Goal: Navigation & Orientation: Find specific page/section

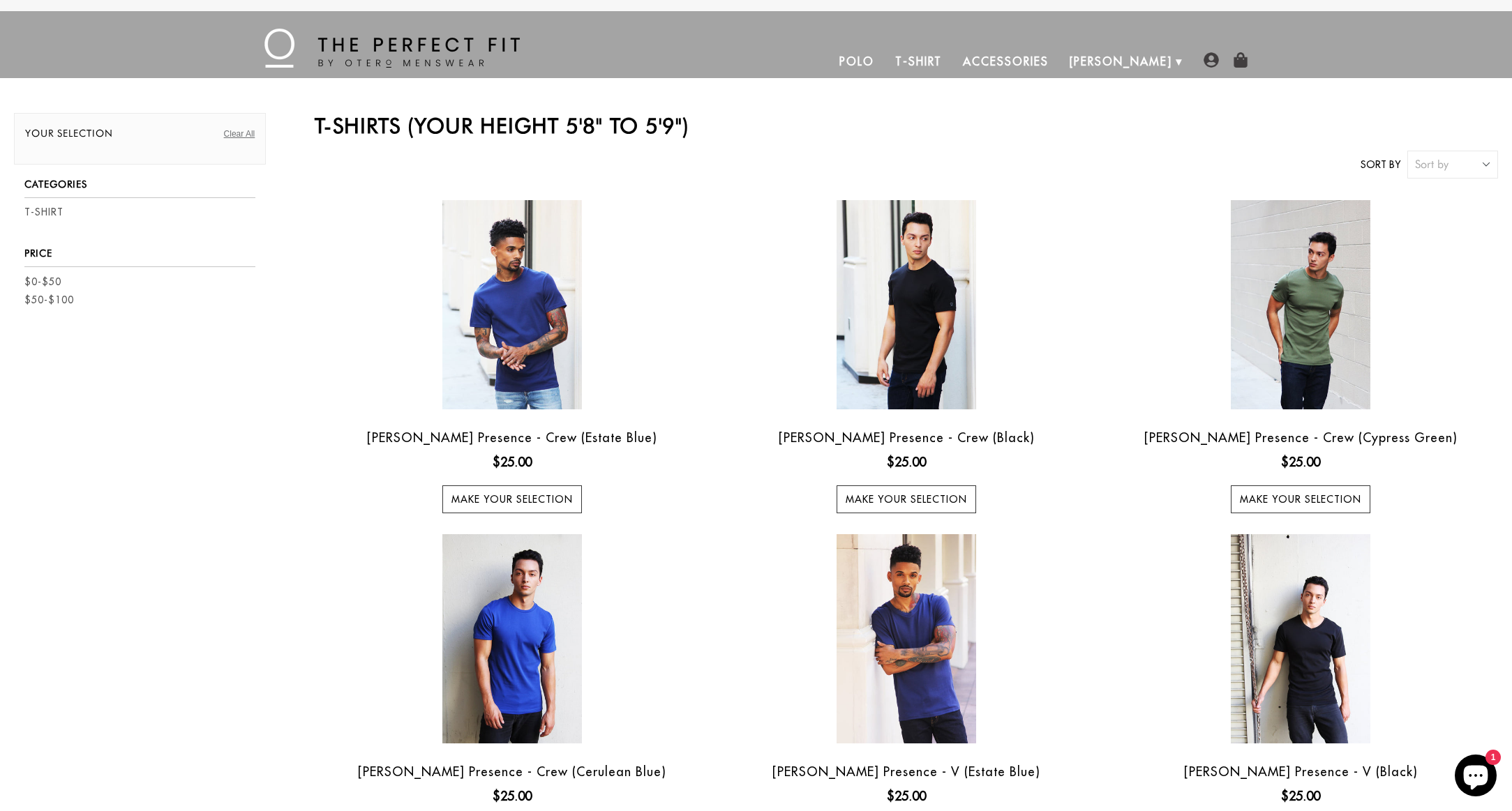
click at [885, 58] on link "Polo" at bounding box center [856, 62] width 56 height 33
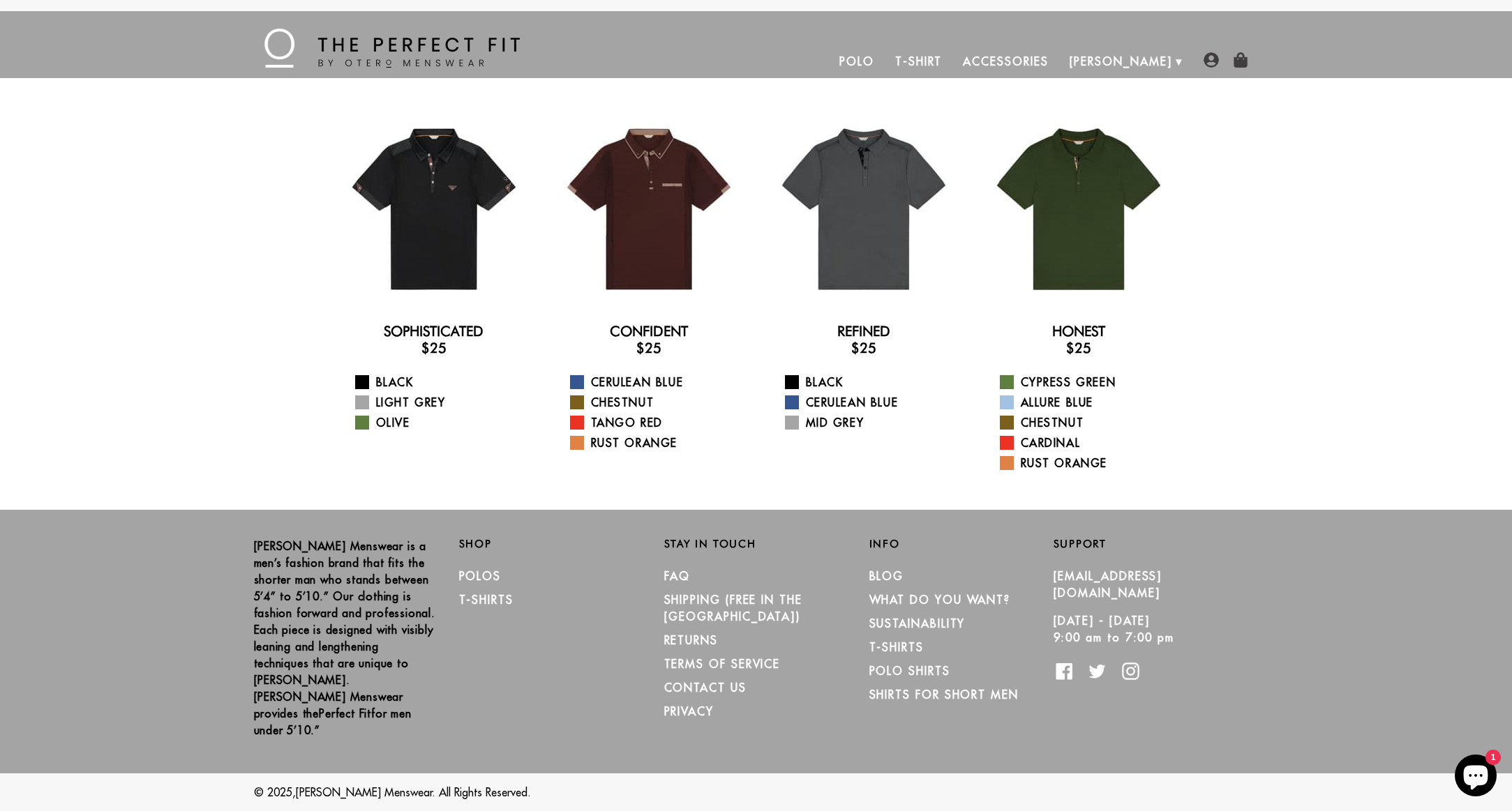
click at [953, 55] on link "T-Shirt" at bounding box center [919, 62] width 68 height 33
